Goal: Transaction & Acquisition: Purchase product/service

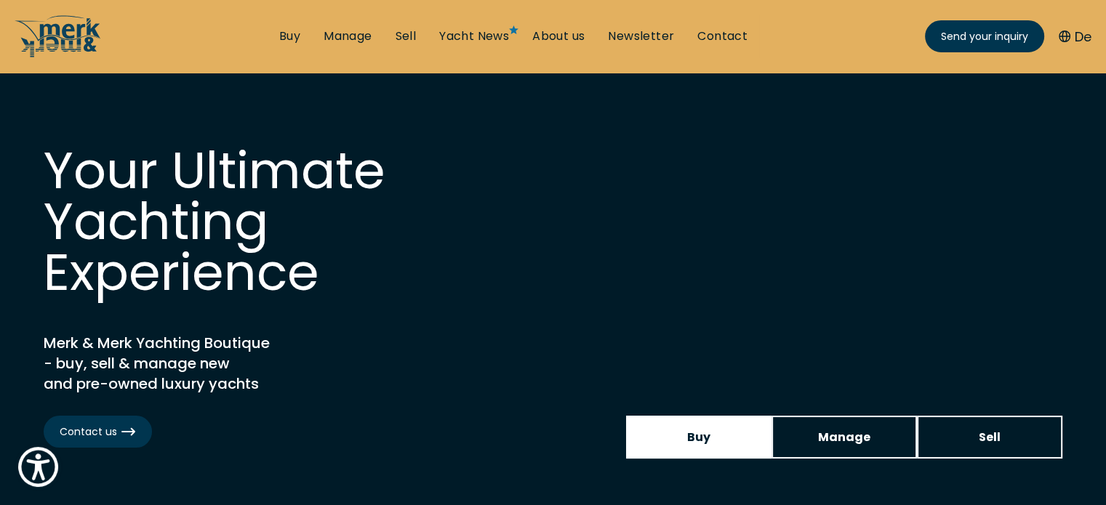
click at [692, 425] on link "Buy" at bounding box center [698, 437] width 145 height 43
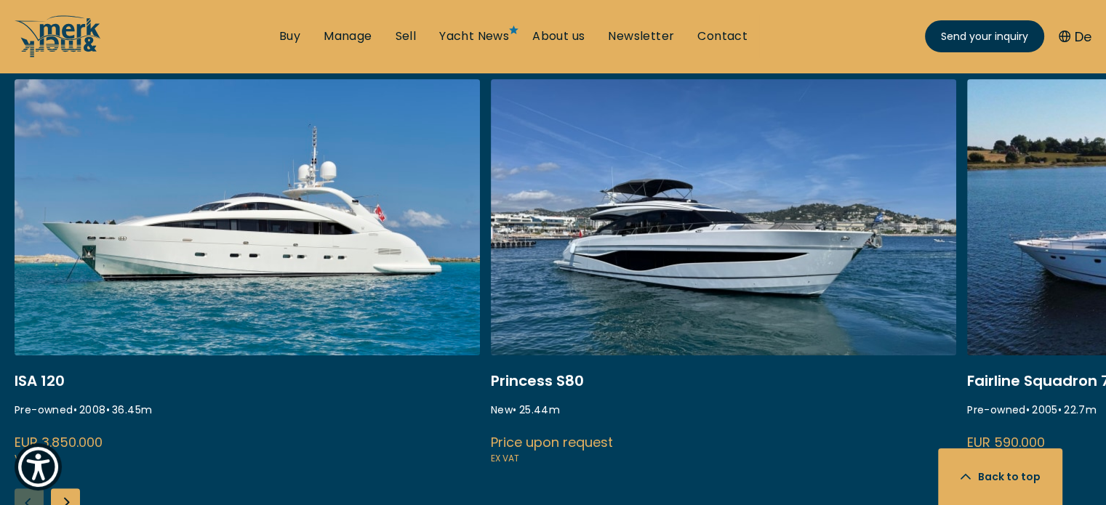
scroll to position [655, 0]
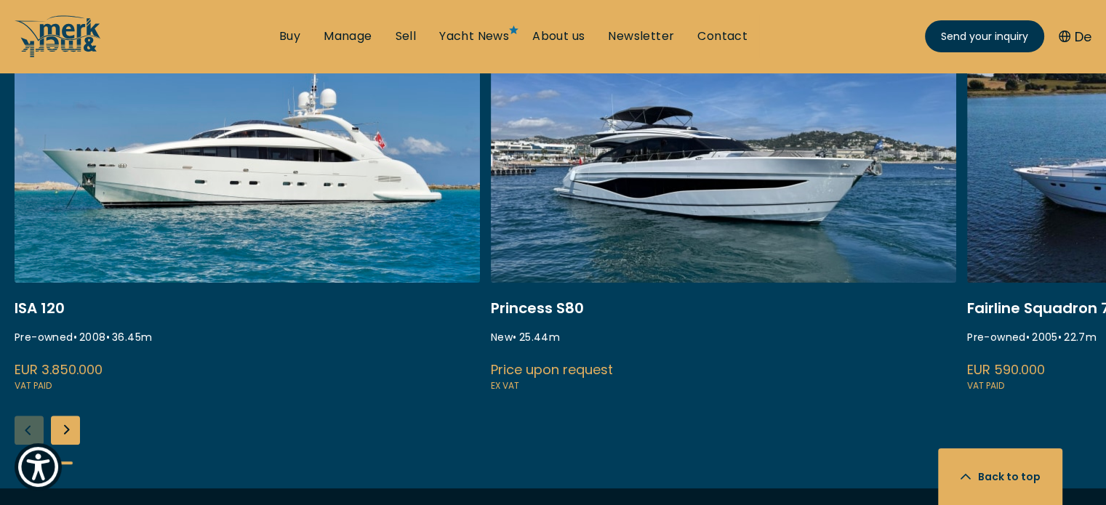
click at [60, 427] on div "Next slide" at bounding box center [65, 430] width 29 height 29
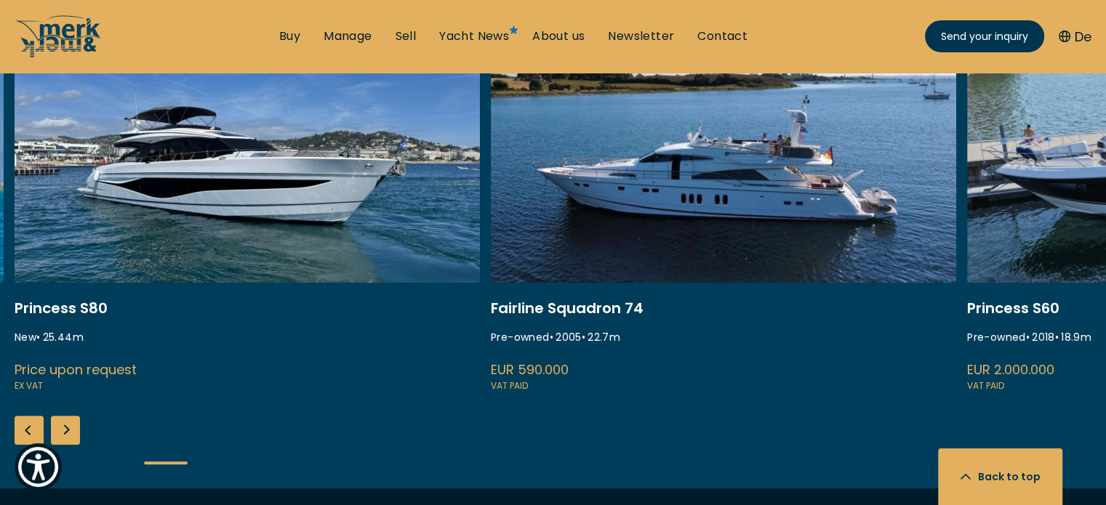
click at [60, 427] on div "Next slide" at bounding box center [65, 430] width 29 height 29
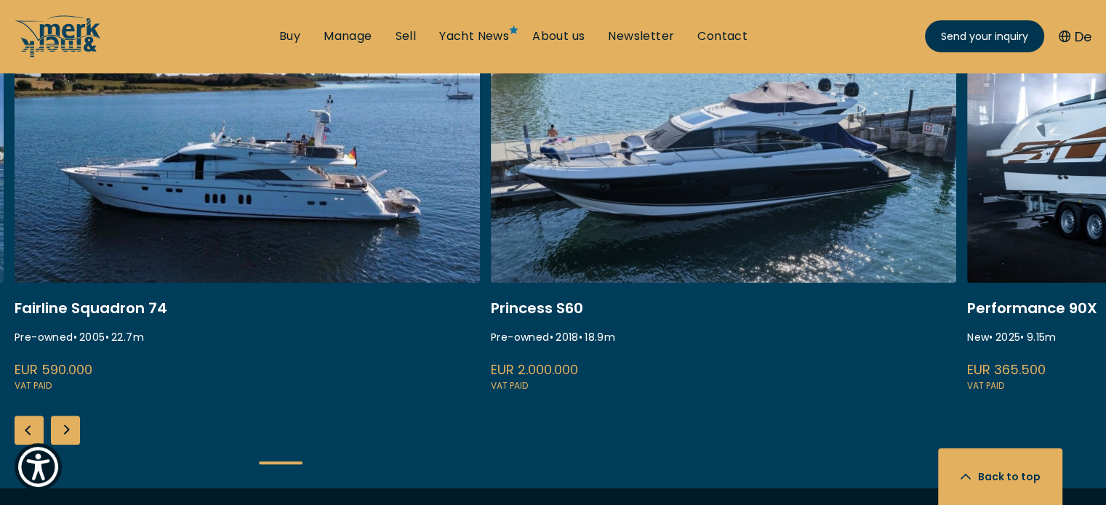
click at [60, 427] on div "Next slide" at bounding box center [65, 430] width 29 height 29
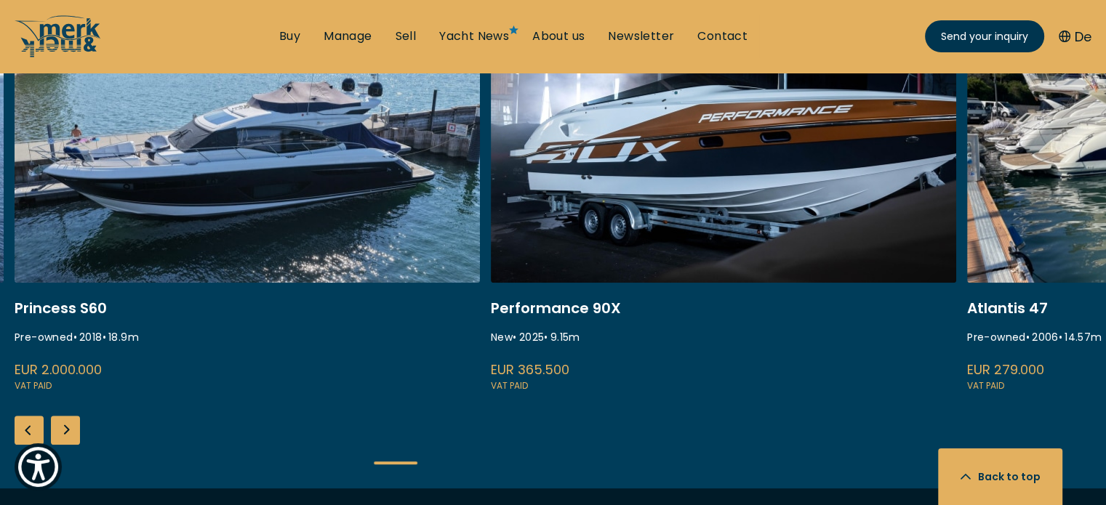
click at [60, 427] on div "Next slide" at bounding box center [65, 430] width 29 height 29
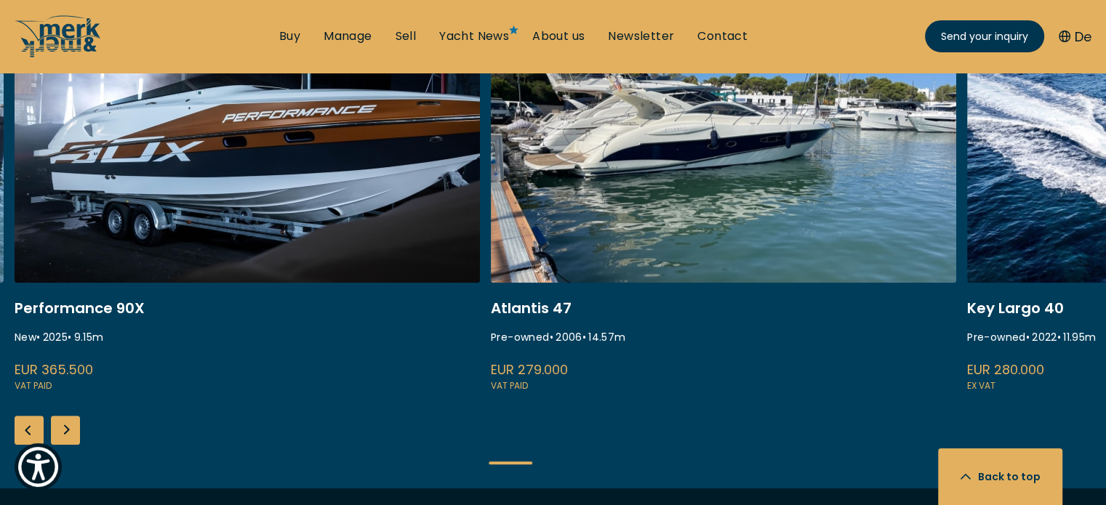
click at [59, 427] on div "Next slide" at bounding box center [65, 430] width 29 height 29
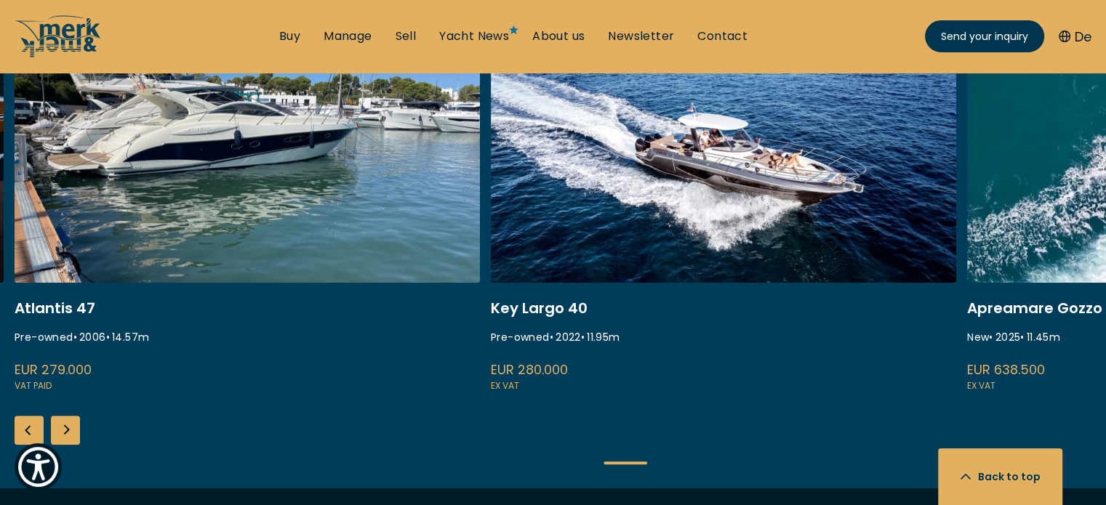
click at [59, 427] on div "Next slide" at bounding box center [65, 430] width 29 height 29
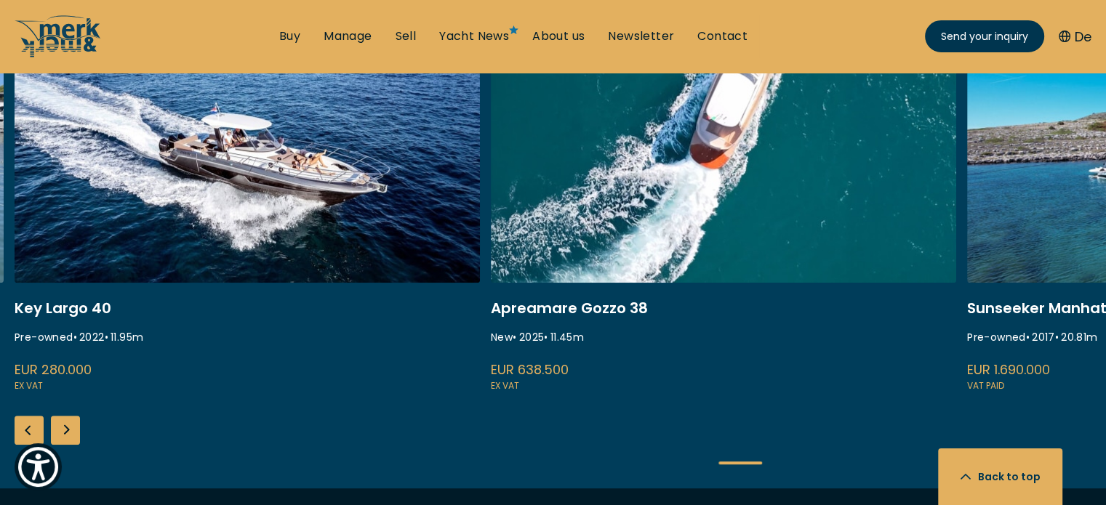
click at [59, 427] on div "Next slide" at bounding box center [65, 430] width 29 height 29
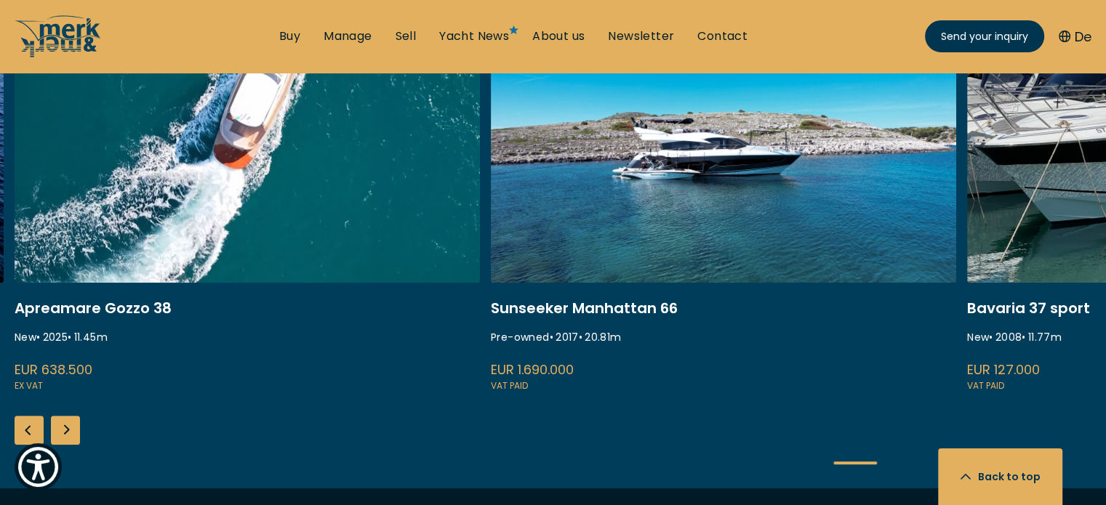
click at [59, 427] on div "Next slide" at bounding box center [65, 430] width 29 height 29
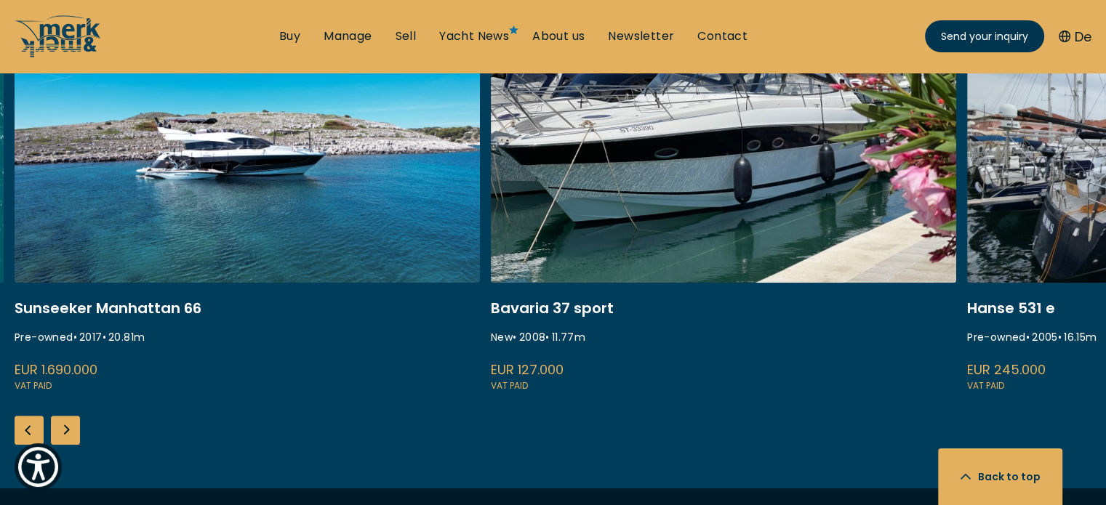
click at [59, 427] on div "Next slide" at bounding box center [65, 430] width 29 height 29
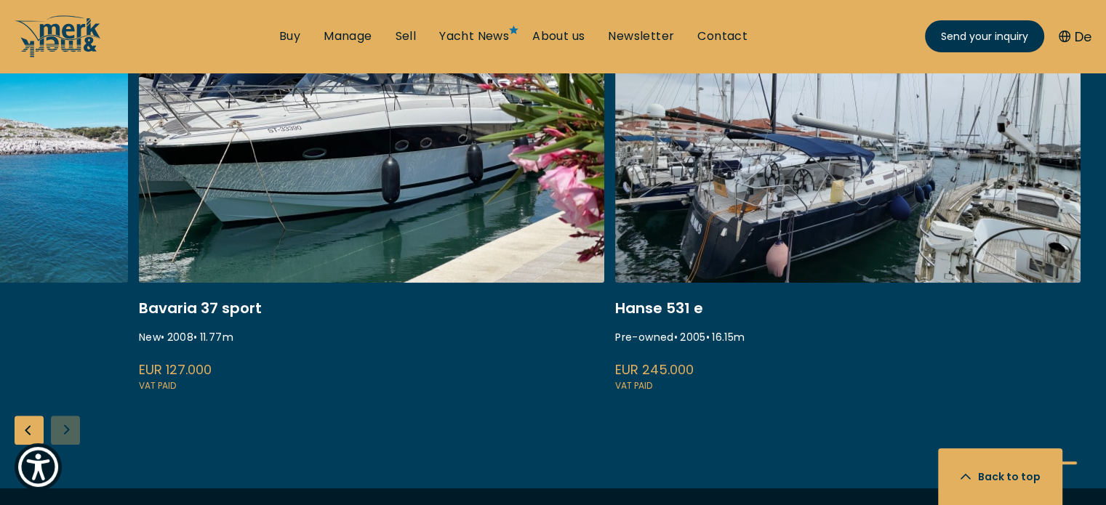
click at [59, 427] on div "ISA 120 Pre-owned • 2008 • 36.45 m EUR 3.850.000 VAT paid Princess S80 New • 25…" at bounding box center [553, 248] width 1106 height 482
click at [35, 428] on div "Previous slide" at bounding box center [29, 430] width 29 height 29
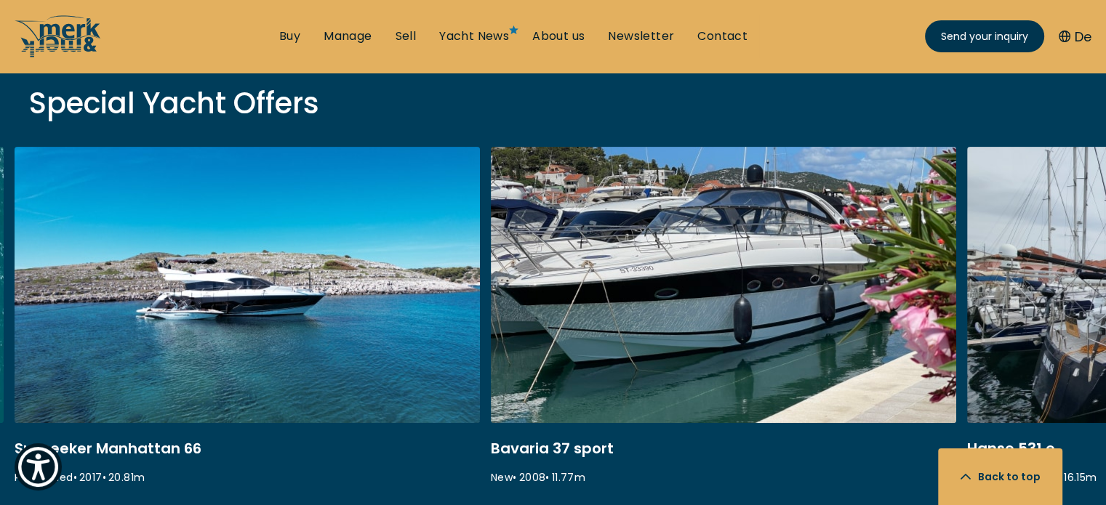
scroll to position [509, 0]
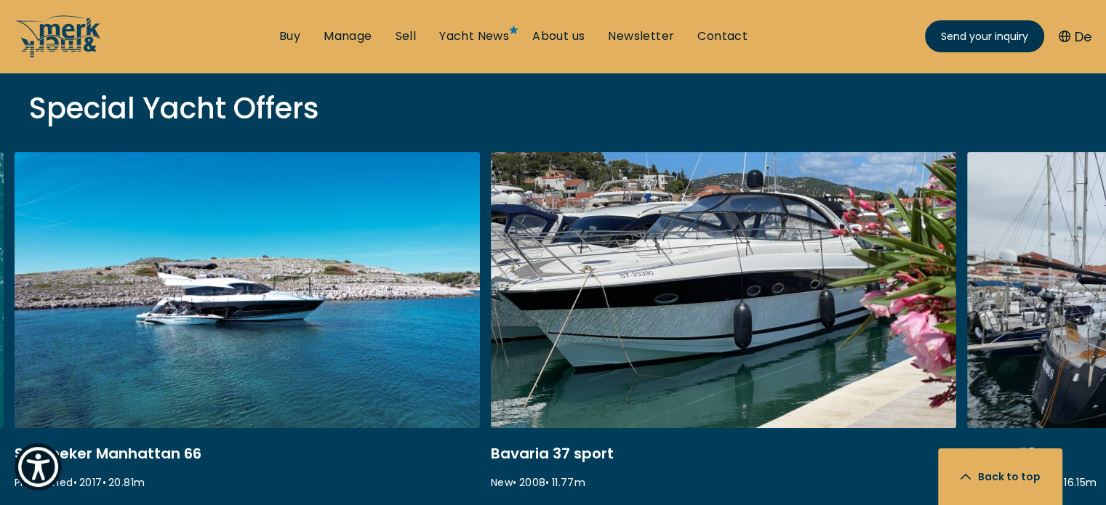
click at [297, 343] on link "ekstase" at bounding box center [247, 346] width 465 height 388
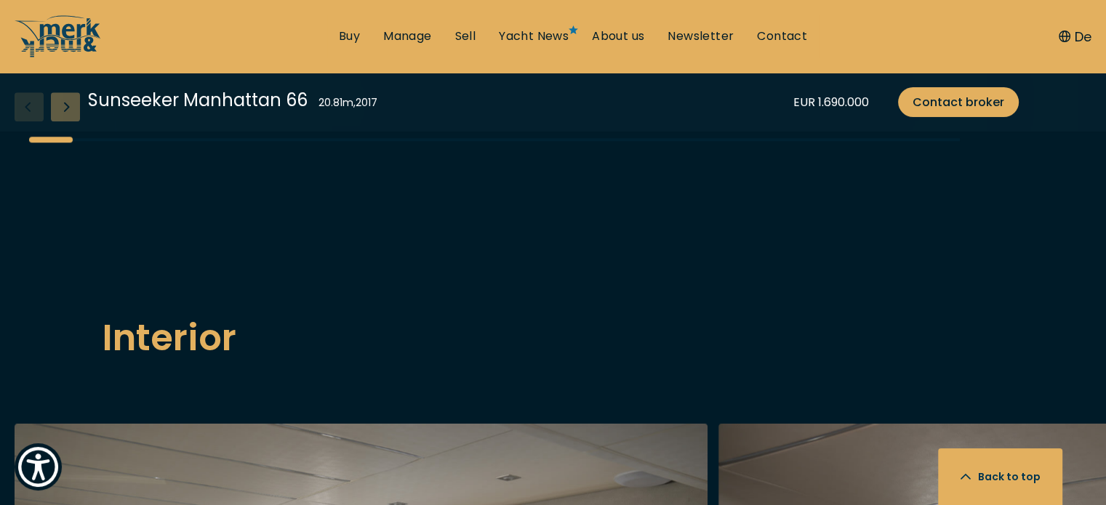
scroll to position [1673, 0]
click at [70, 121] on div "Next slide" at bounding box center [65, 106] width 29 height 29
click at [73, 121] on div "Next slide" at bounding box center [65, 106] width 29 height 29
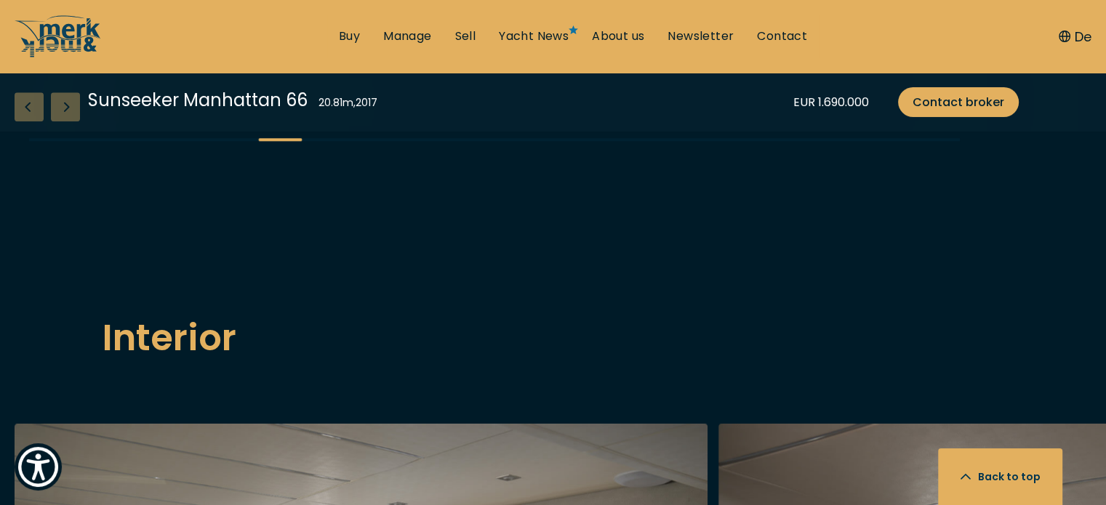
click at [73, 121] on div "Next slide" at bounding box center [65, 106] width 29 height 29
click at [74, 121] on div "Next slide" at bounding box center [65, 106] width 29 height 29
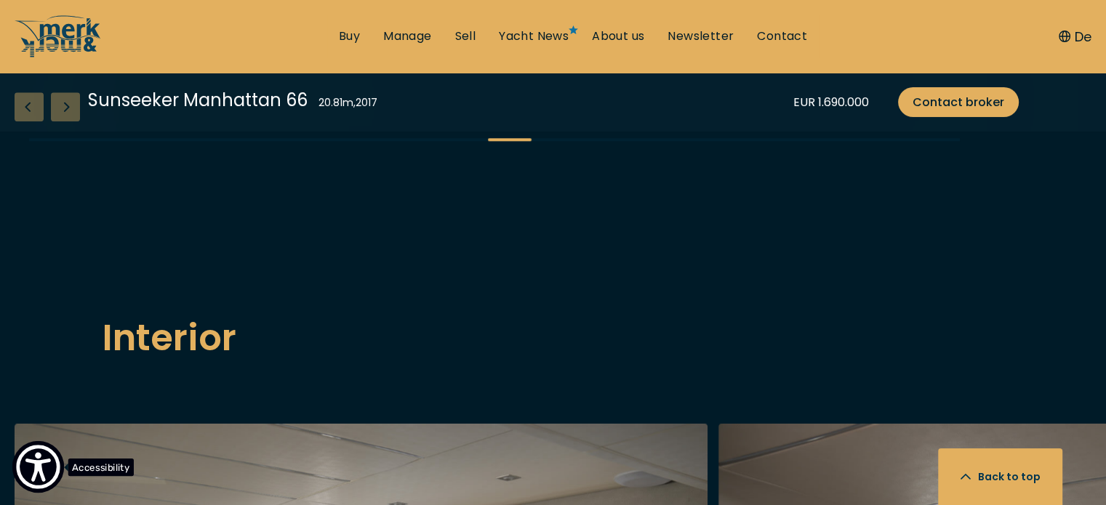
click at [63, 473] on button "Accessibility" at bounding box center [38, 467] width 52 height 52
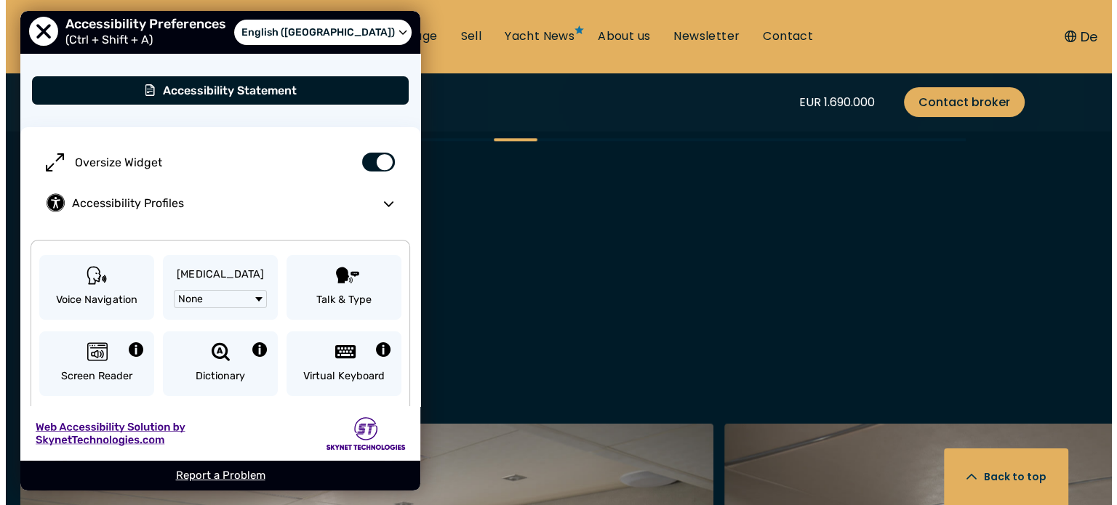
scroll to position [1676, 0]
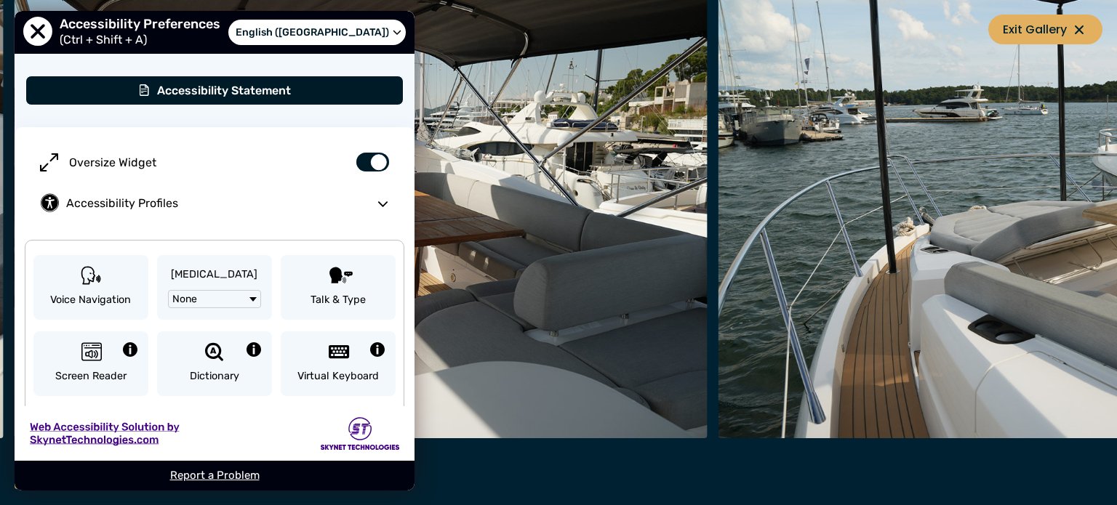
click at [480, 81] on img "button" at bounding box center [361, 205] width 693 height 465
click at [32, 24] on span "Close Accessibility Preferences Menu" at bounding box center [38, 32] width 32 height 32
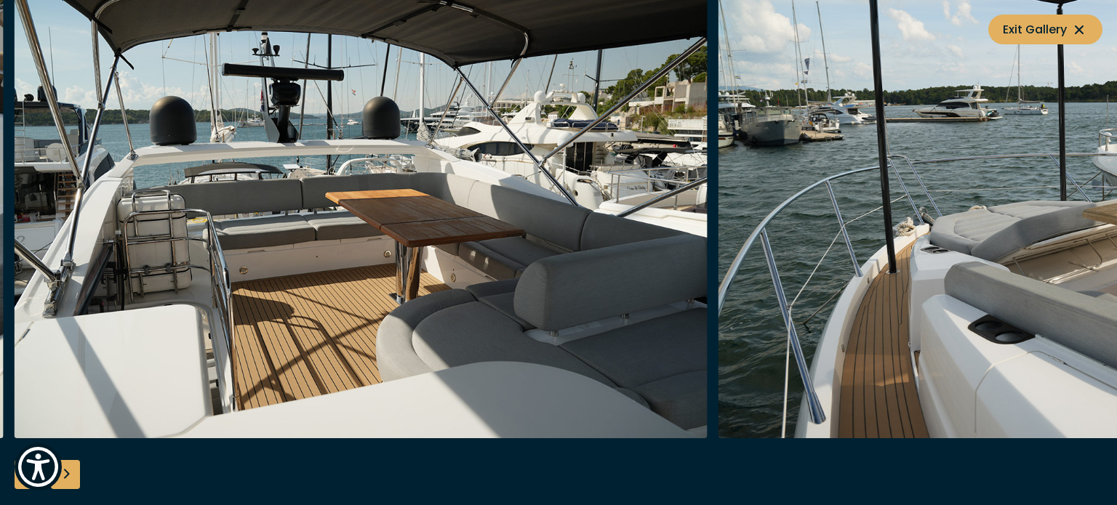
click at [71, 477] on div "Next slide" at bounding box center [65, 474] width 29 height 29
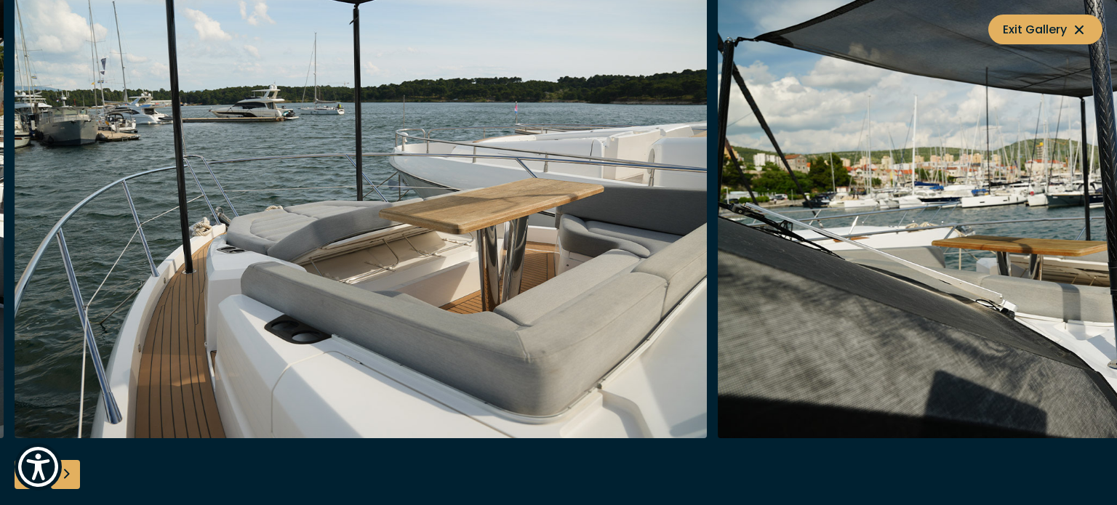
click at [71, 476] on div "Next slide" at bounding box center [65, 474] width 29 height 29
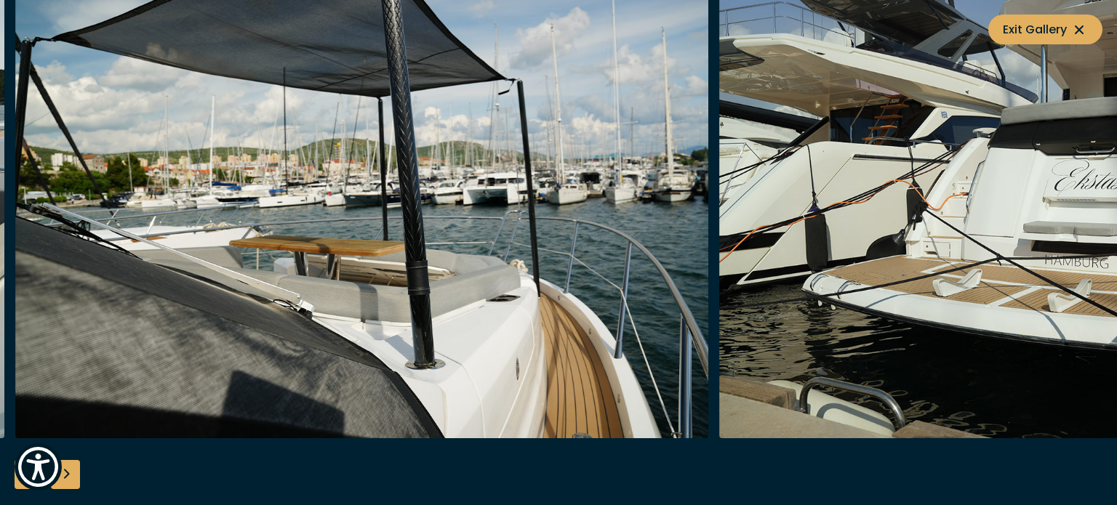
click at [75, 476] on div "Next slide" at bounding box center [65, 474] width 29 height 29
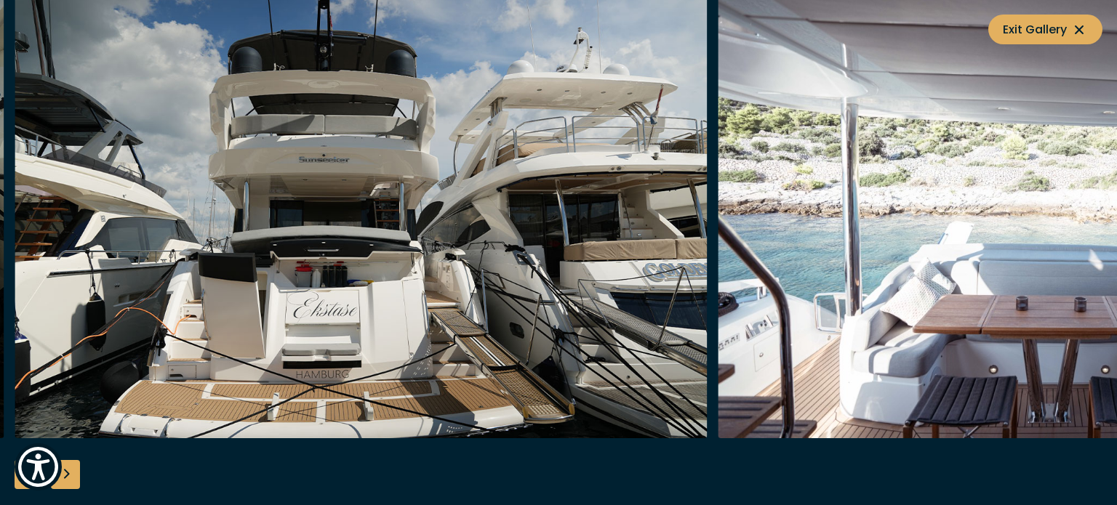
click at [75, 476] on div "Next slide" at bounding box center [65, 474] width 29 height 29
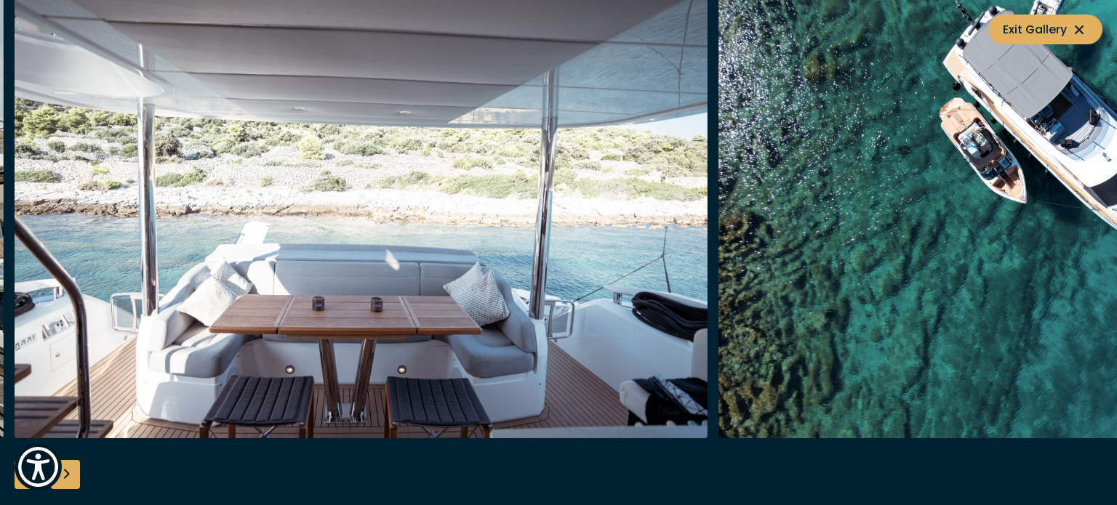
click at [75, 476] on div "Next slide" at bounding box center [65, 474] width 29 height 29
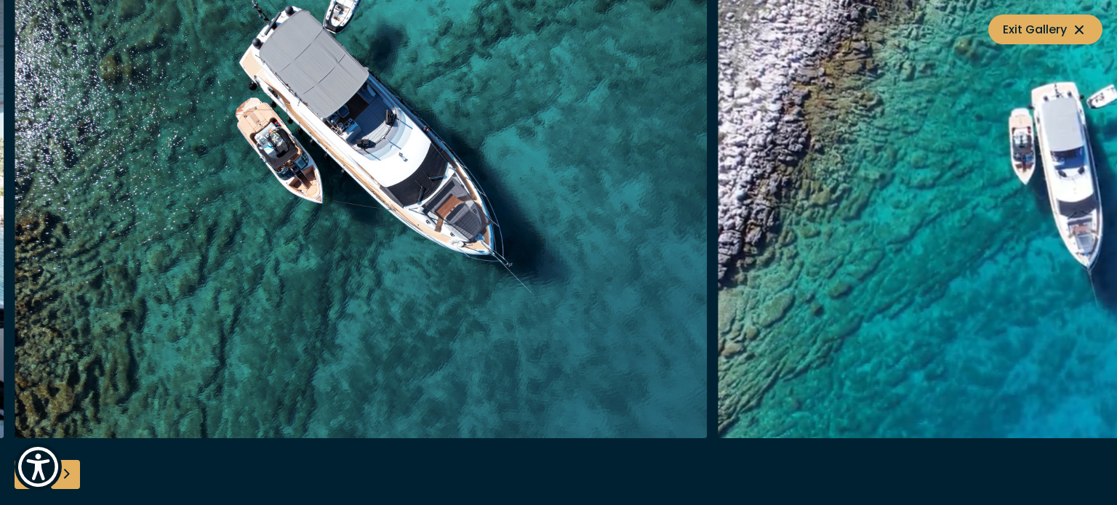
click at [75, 476] on div "Next slide" at bounding box center [65, 474] width 29 height 29
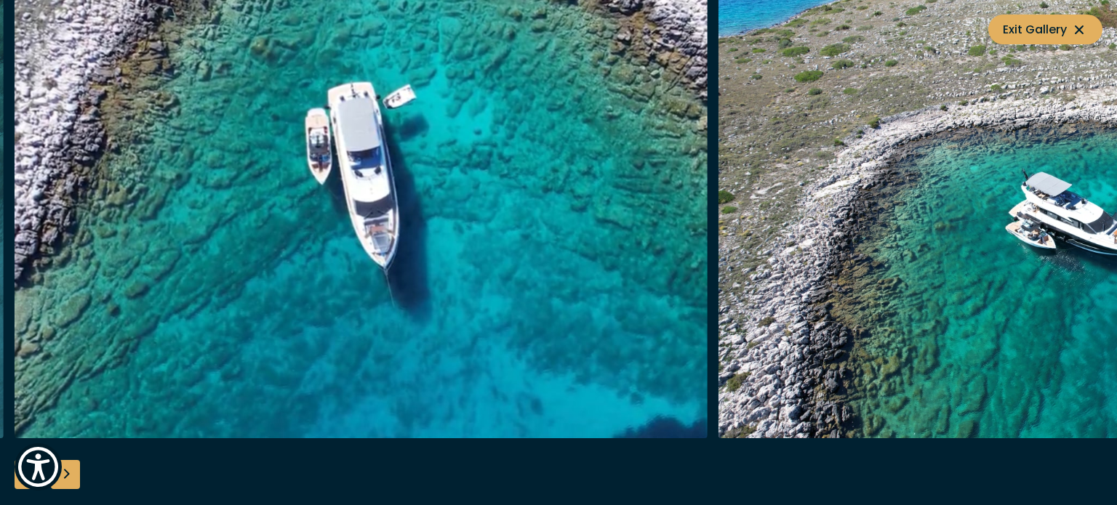
click at [75, 476] on div "Next slide" at bounding box center [65, 474] width 29 height 29
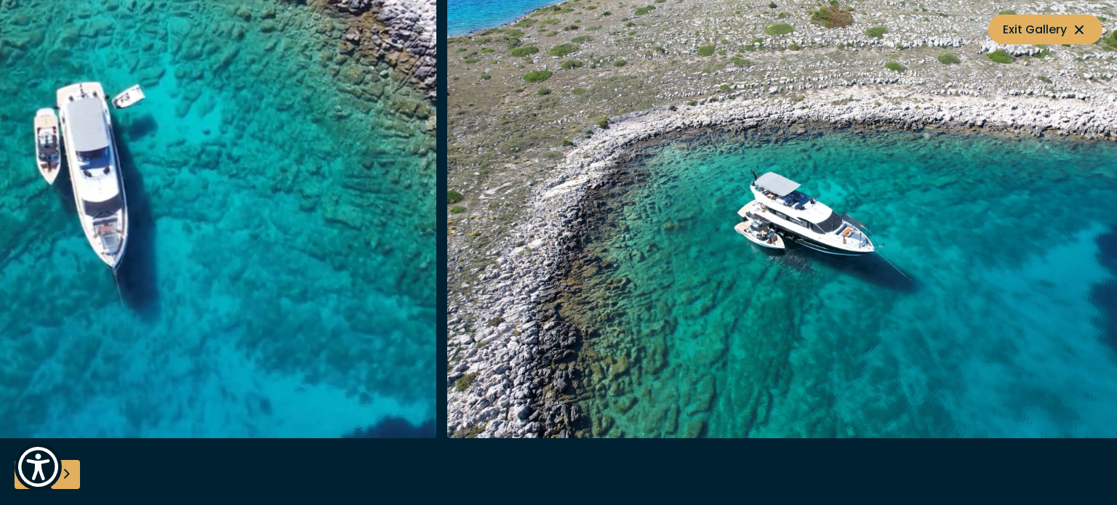
click at [76, 476] on div at bounding box center [558, 253] width 1117 height 560
click at [76, 476] on div "Next slide" at bounding box center [65, 474] width 29 height 29
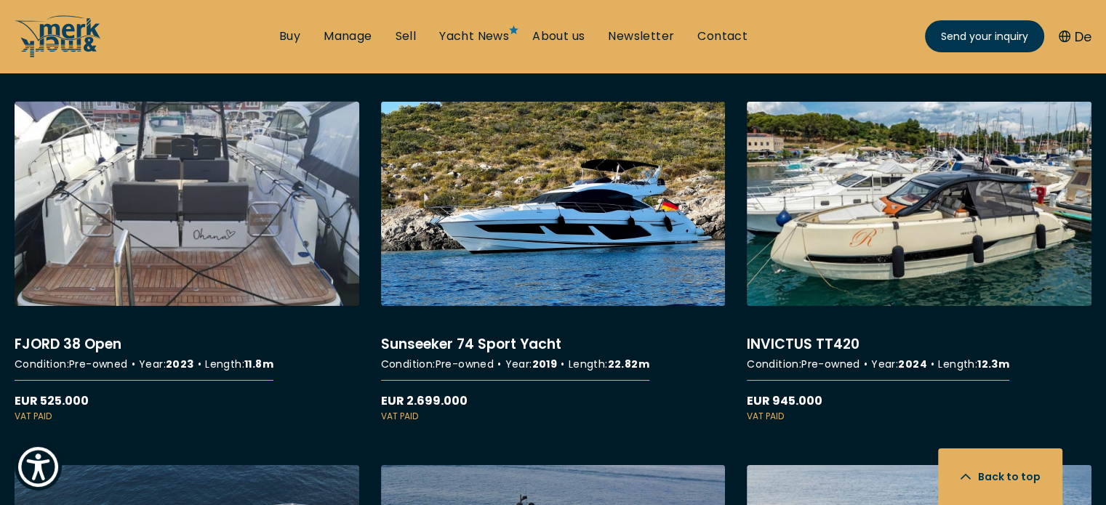
scroll to position [4582, 0]
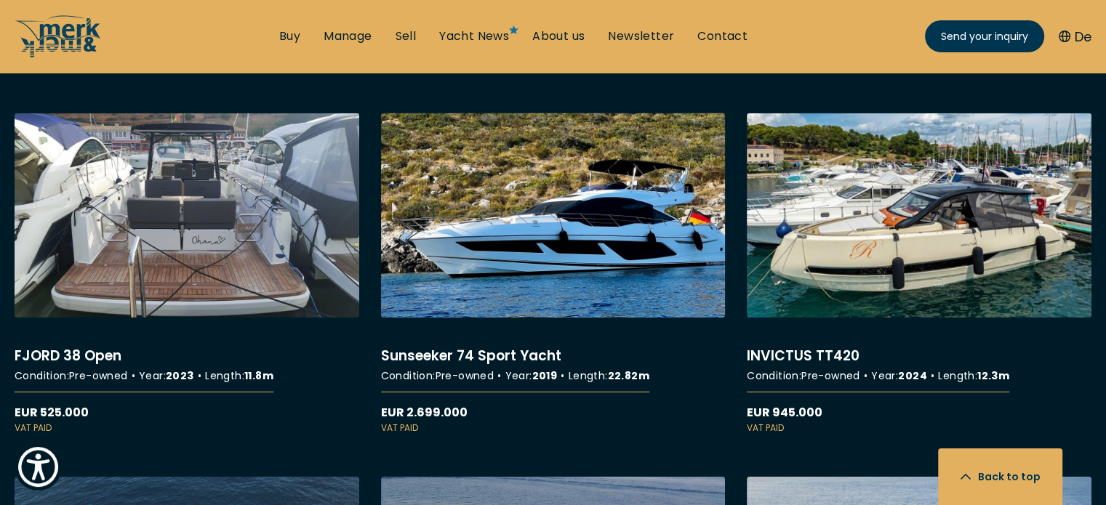
click at [496, 340] on link "More details about Sunseeker 74 Sport Yacht" at bounding box center [553, 273] width 345 height 321
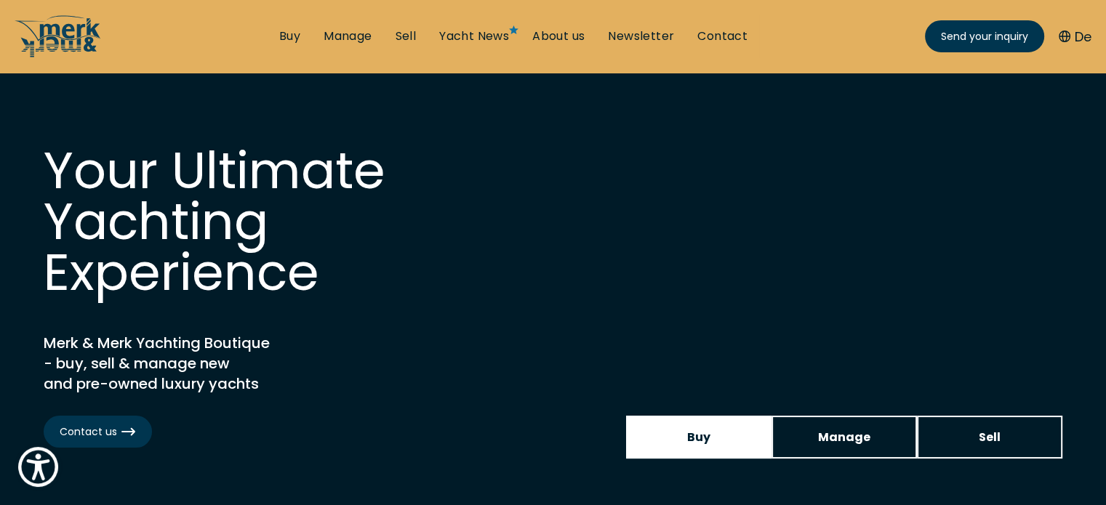
click at [711, 425] on link "Buy" at bounding box center [698, 437] width 145 height 43
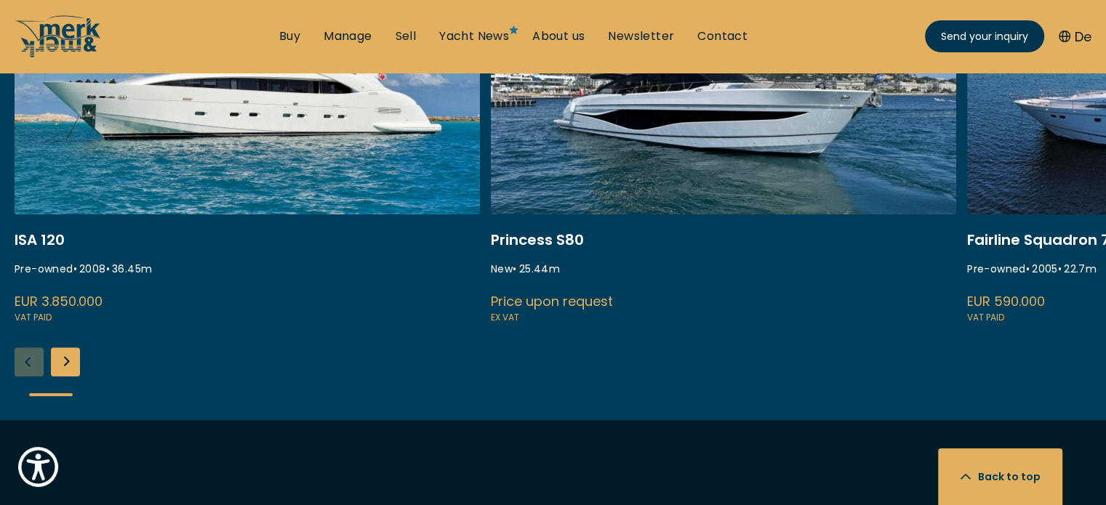
scroll to position [727, 0]
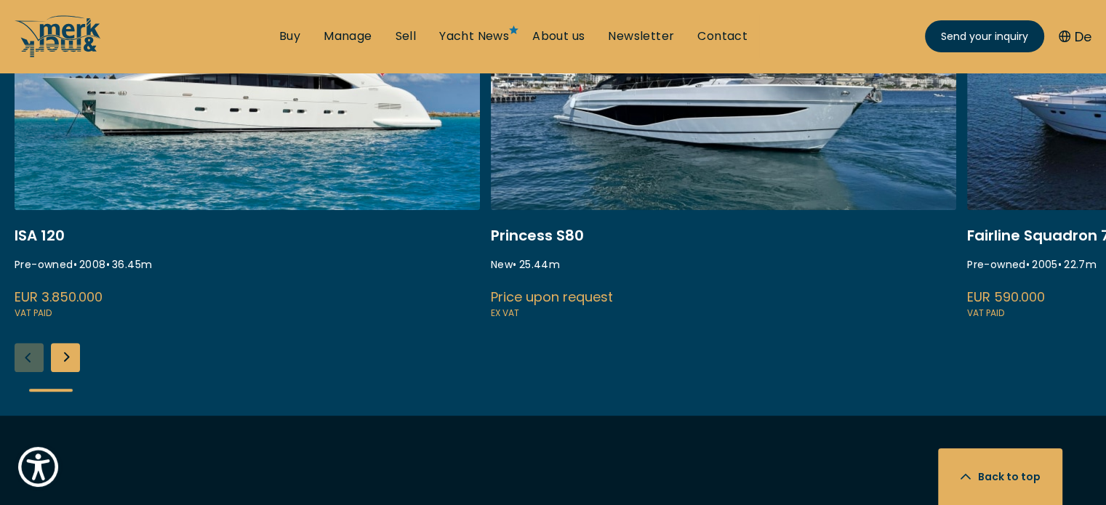
click at [76, 354] on div "Next slide" at bounding box center [65, 357] width 29 height 29
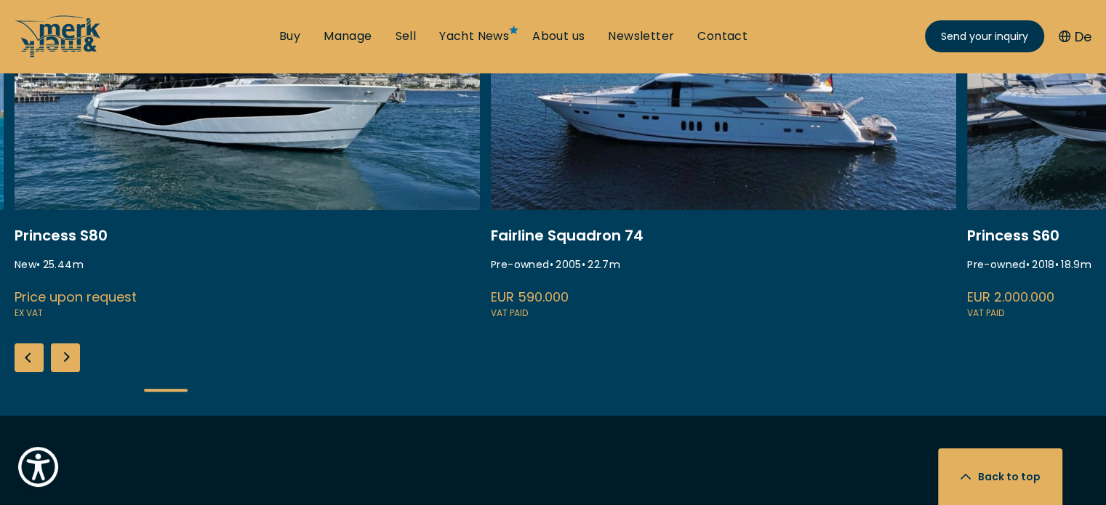
click at [76, 354] on div "Next slide" at bounding box center [65, 357] width 29 height 29
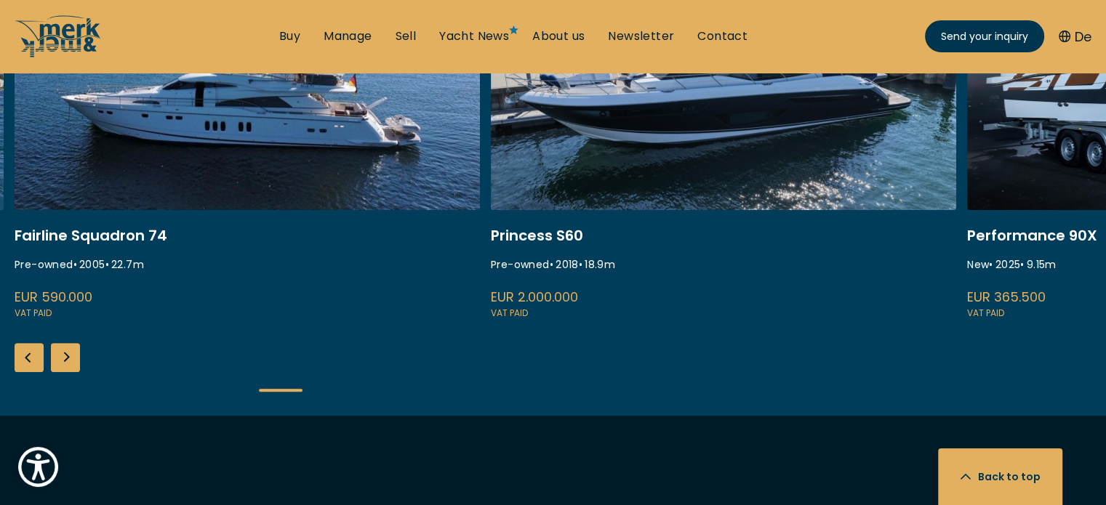
click at [76, 354] on div "Next slide" at bounding box center [65, 357] width 29 height 29
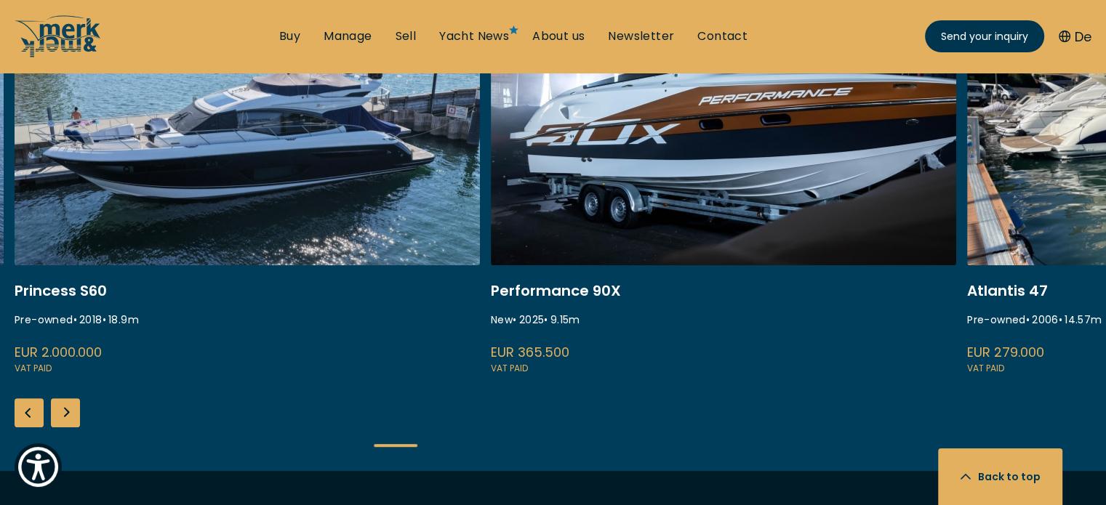
scroll to position [655, 0]
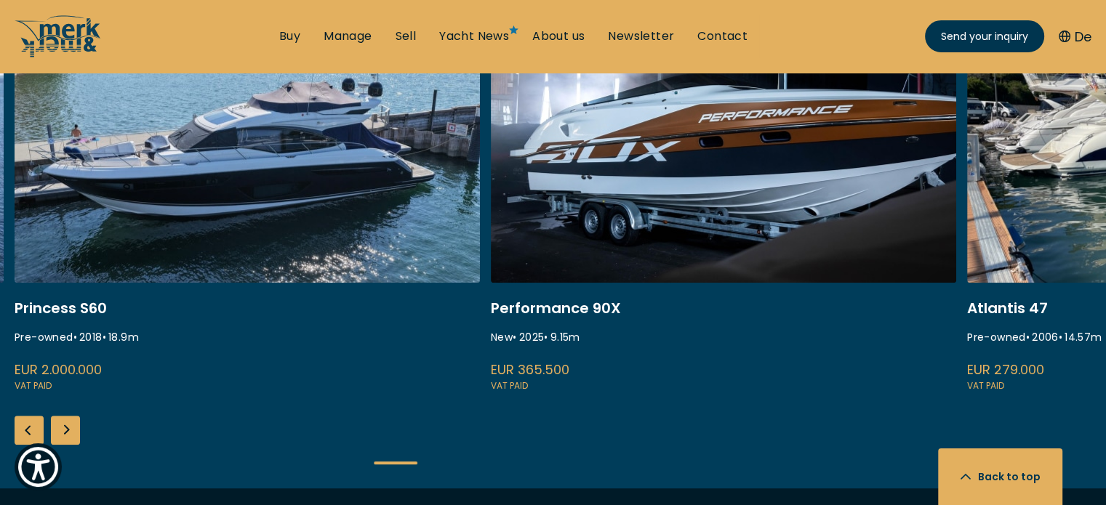
click at [67, 436] on div "Next slide" at bounding box center [65, 430] width 29 height 29
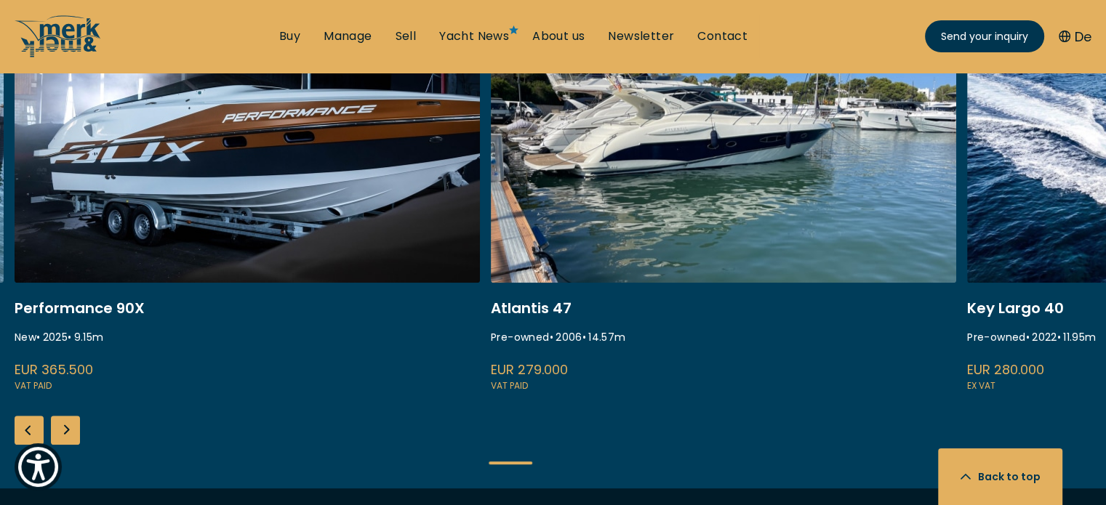
click at [66, 434] on div "Next slide" at bounding box center [65, 430] width 29 height 29
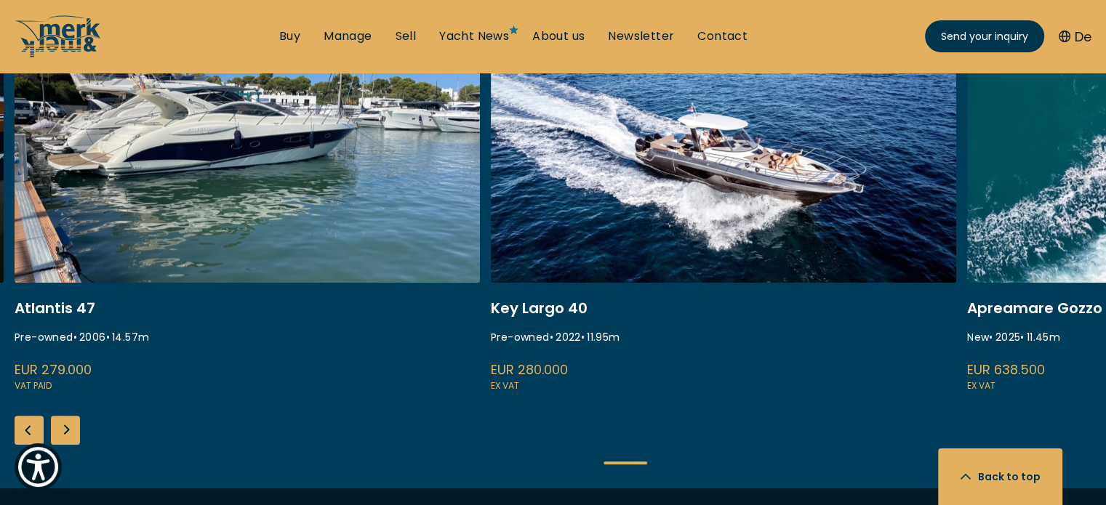
click at [67, 430] on div "Next slide" at bounding box center [65, 430] width 29 height 29
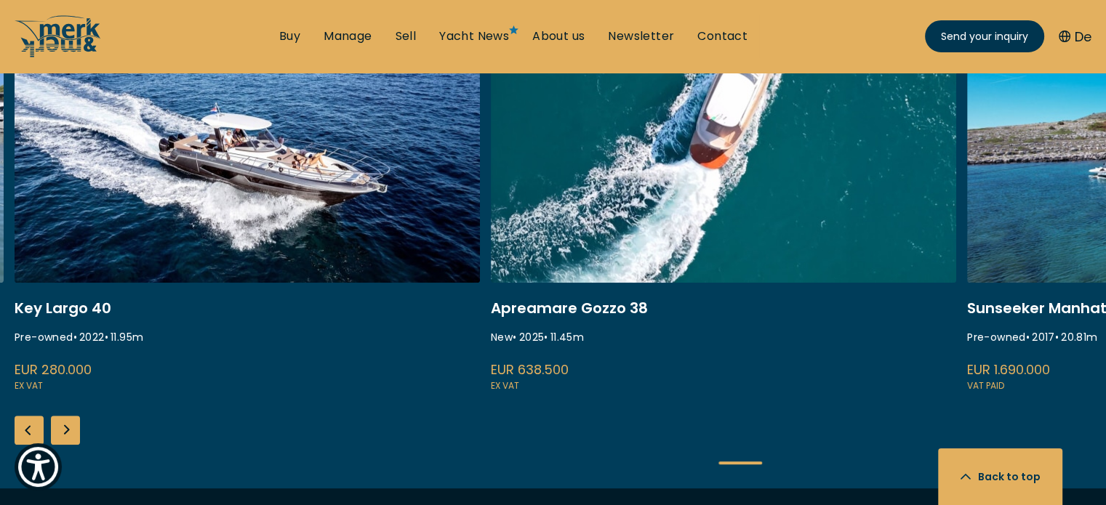
click at [67, 430] on div "Next slide" at bounding box center [65, 430] width 29 height 29
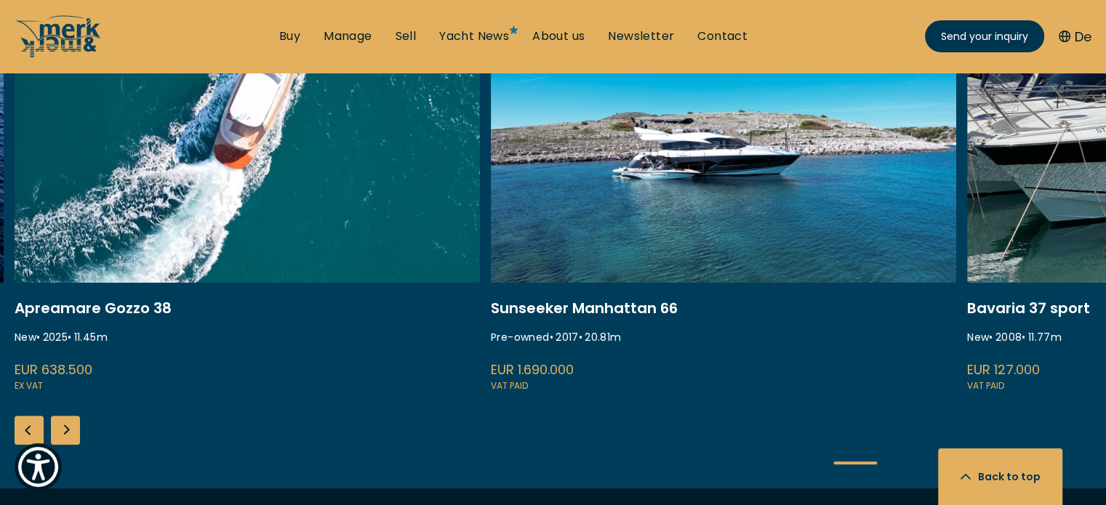
click at [816, 217] on link "ekstase" at bounding box center [723, 201] width 465 height 388
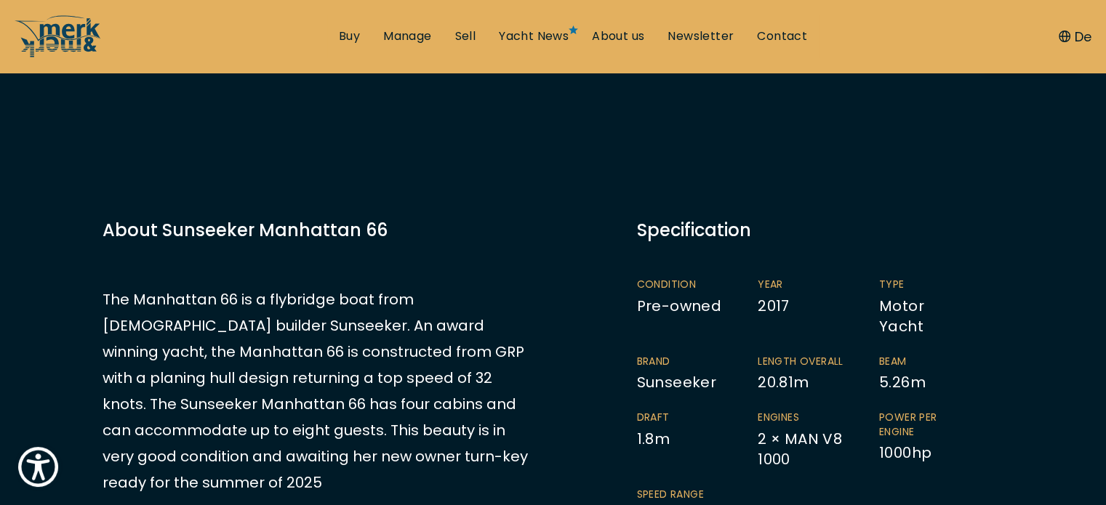
scroll to position [291, 0]
